Goal: Check status: Check status

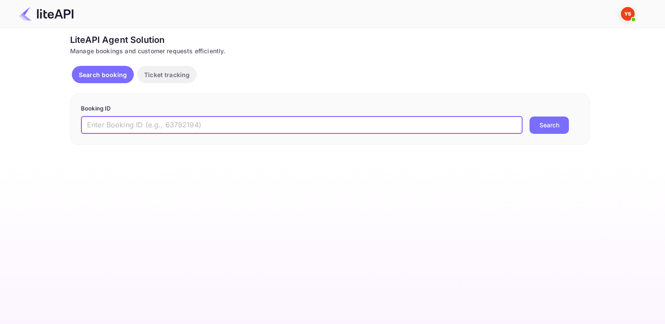
click at [247, 128] on input "text" at bounding box center [301, 124] width 441 height 17
paste input "8401522"
type input "8401522"
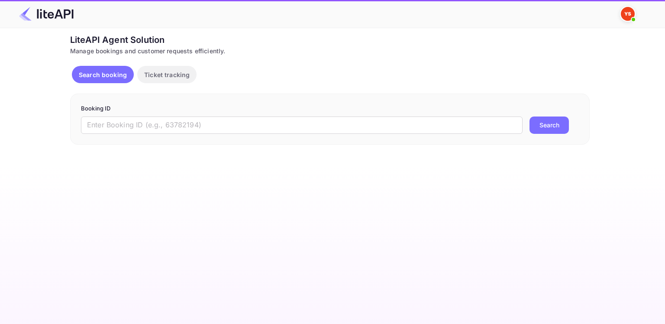
click at [396, 120] on input "text" at bounding box center [301, 124] width 441 height 17
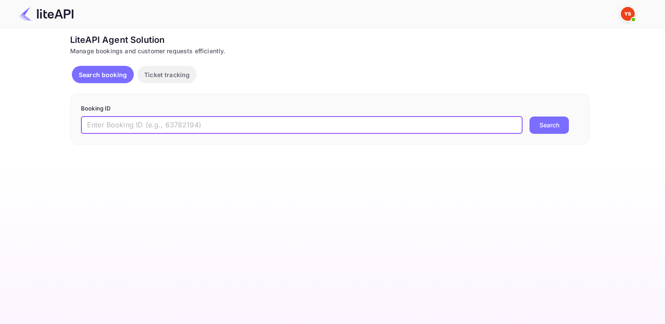
paste input "8401522"
type input "8401522"
click at [547, 129] on button "Search" at bounding box center [548, 124] width 39 height 17
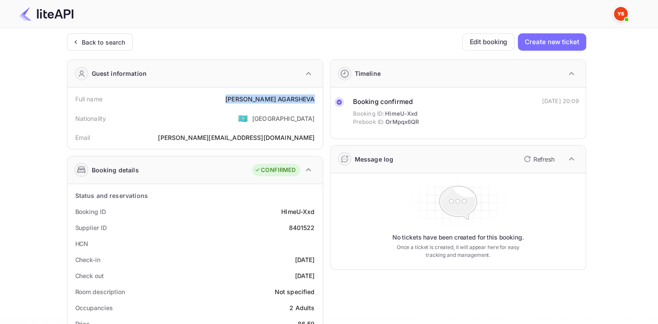
click at [315, 99] on div "Full name [PERSON_NAME]" at bounding box center [195, 99] width 248 height 16
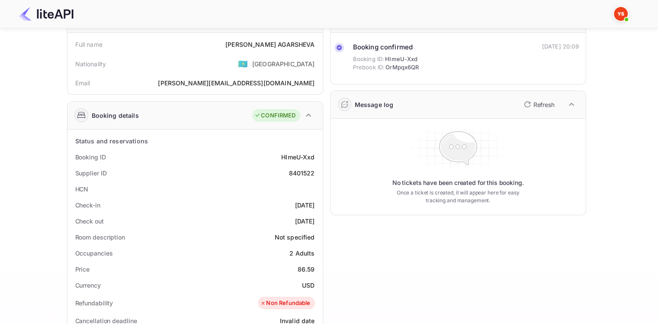
scroll to position [87, 0]
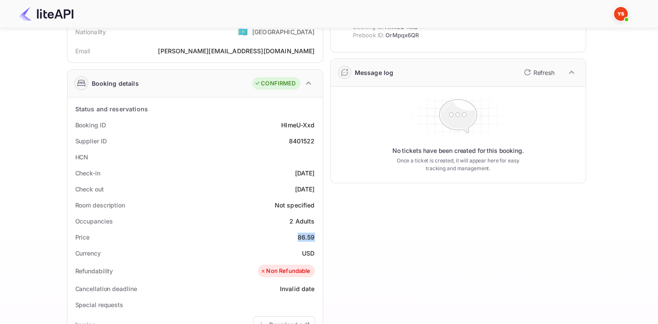
drag, startPoint x: 298, startPoint y: 232, endPoint x: 318, endPoint y: 234, distance: 19.9
click at [318, 234] on div "Price 86.59" at bounding box center [195, 237] width 248 height 16
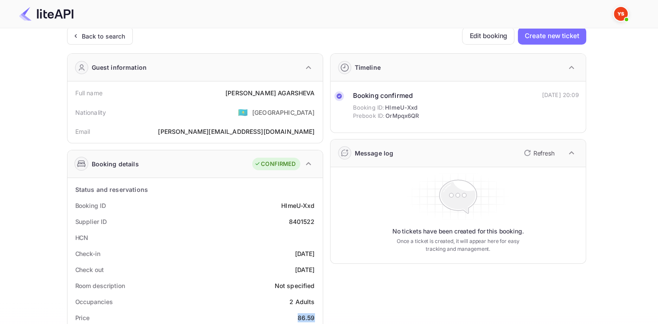
scroll to position [5, 0]
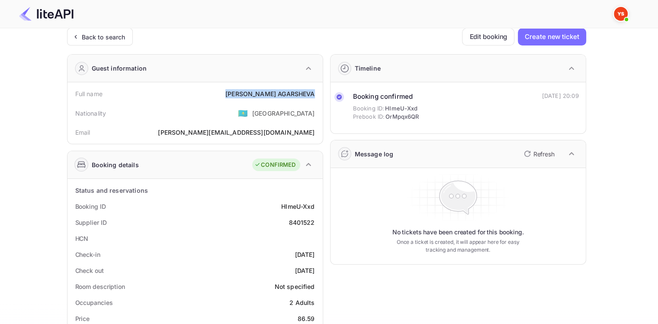
drag, startPoint x: 257, startPoint y: 90, endPoint x: 315, endPoint y: 90, distance: 58.4
click at [315, 90] on div "Full name [PERSON_NAME]" at bounding box center [195, 94] width 248 height 16
copy div "[PERSON_NAME]"
